Goal: Book appointment/travel/reservation

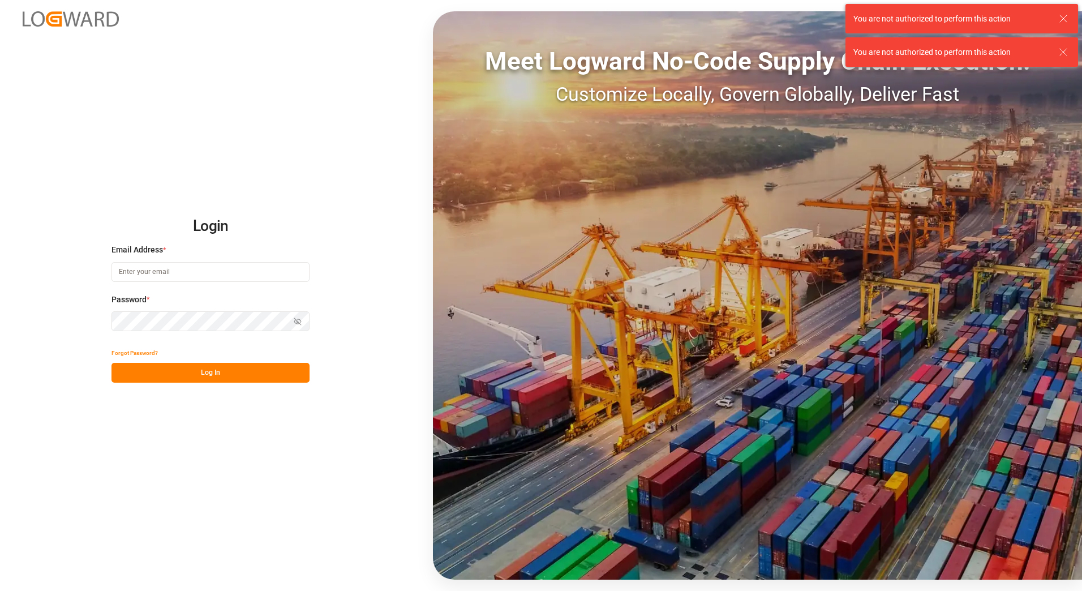
type input "[PERSON_NAME][EMAIL_ADDRESS][PERSON_NAME][DOMAIN_NAME]"
click at [179, 373] on button "Log In" at bounding box center [211, 373] width 198 height 20
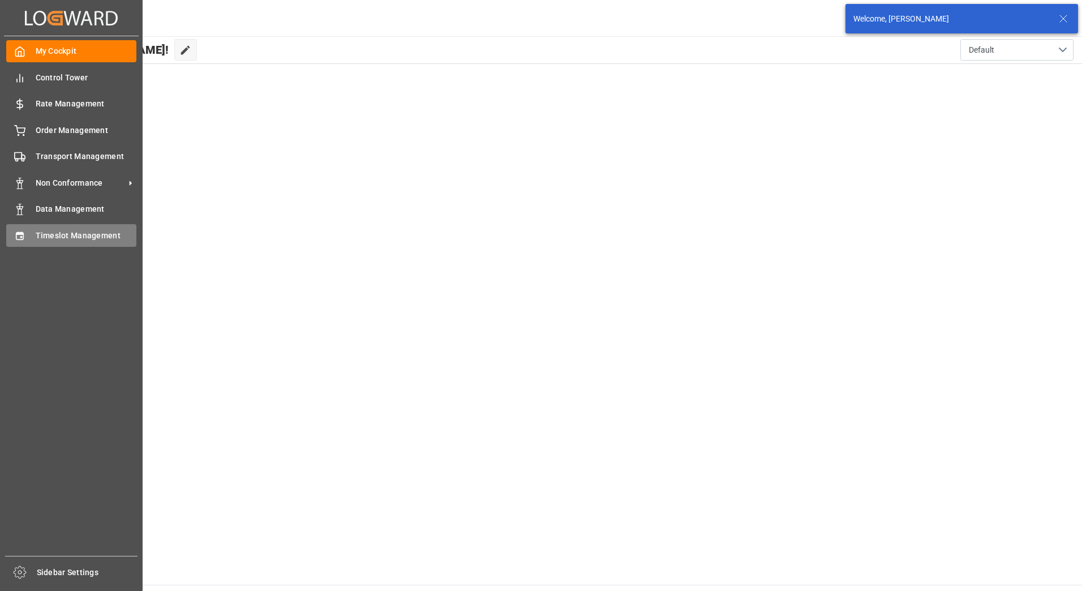
click at [49, 231] on span "Timeslot Management" at bounding box center [86, 236] width 101 height 12
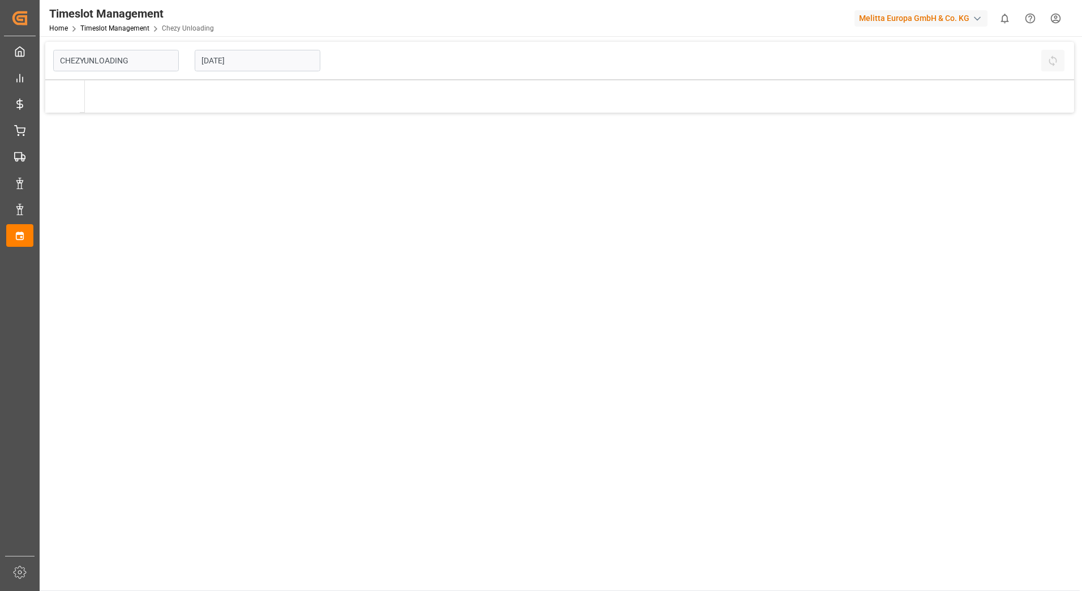
type input "Chezy Unloading"
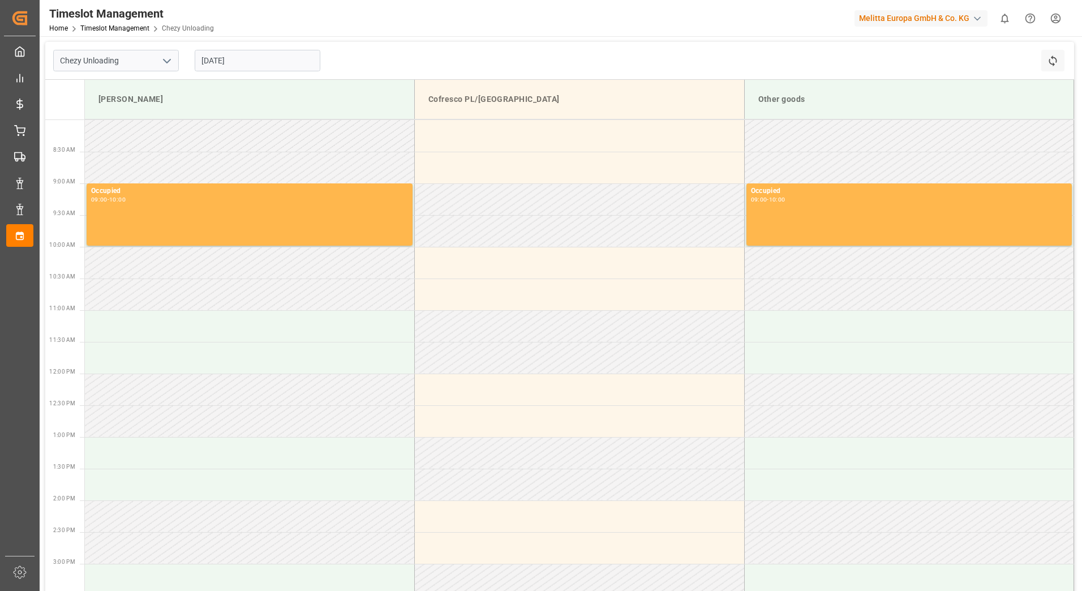
click at [209, 59] on input "[DATE]" at bounding box center [258, 61] width 126 height 22
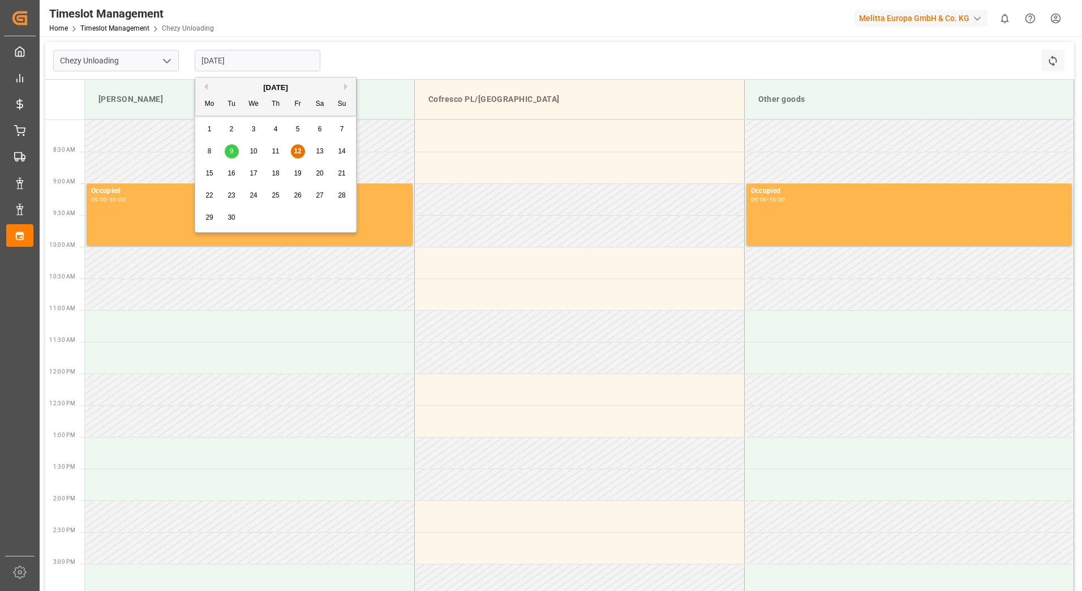
click at [253, 170] on span "17" at bounding box center [253, 173] width 7 height 8
type input "[DATE]"
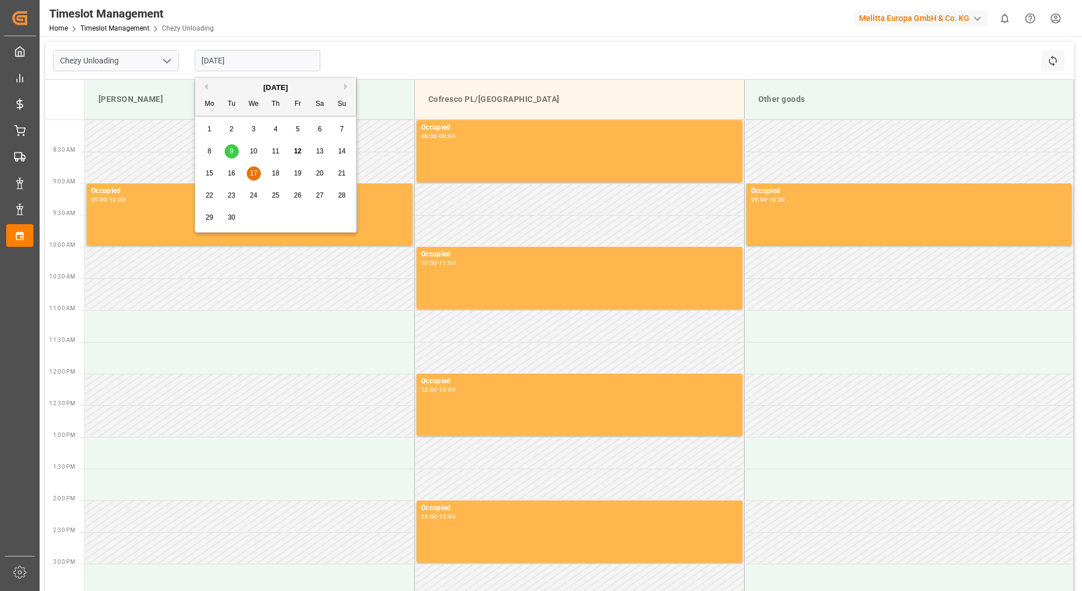
click at [245, 59] on input "[DATE]" at bounding box center [258, 61] width 126 height 22
